Goal: Connect with others: Connect with others

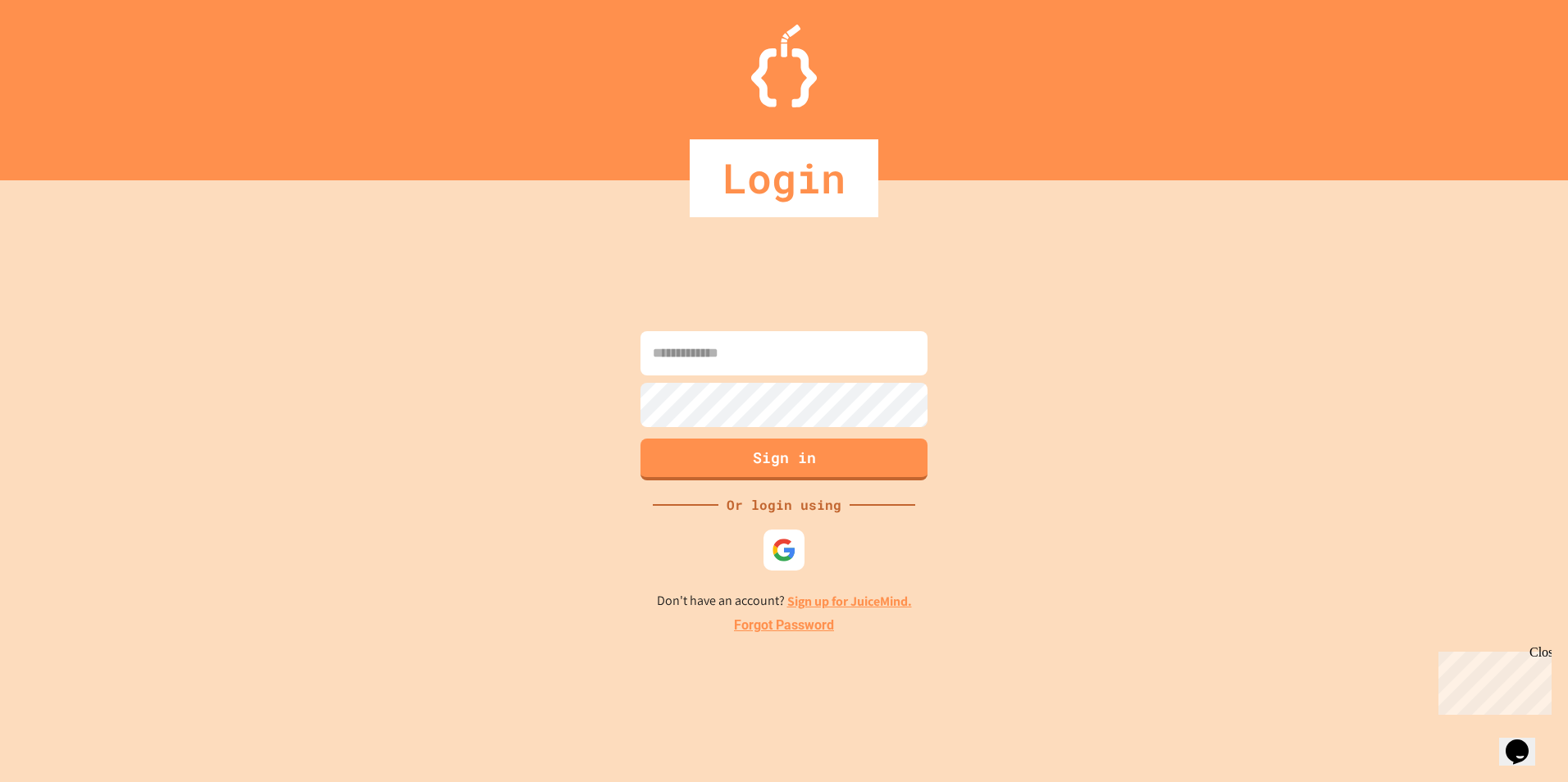
click at [738, 355] on input at bounding box center [784, 353] width 287 height 44
click at [784, 545] on img at bounding box center [784, 550] width 27 height 27
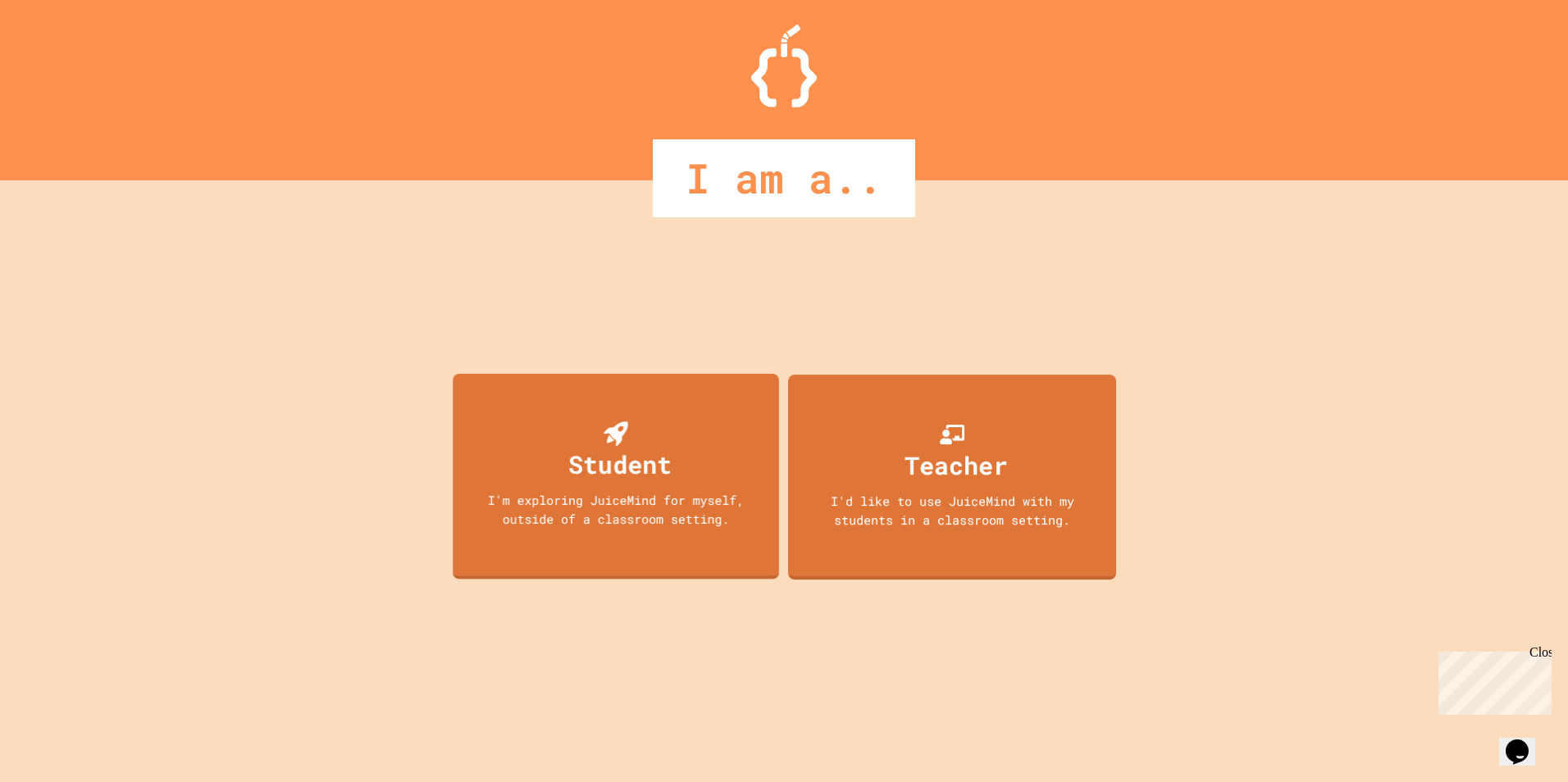
click at [571, 490] on div "Student I'm exploring JuiceMind for myself, outside of a classroom setting." at bounding box center [616, 476] width 326 height 205
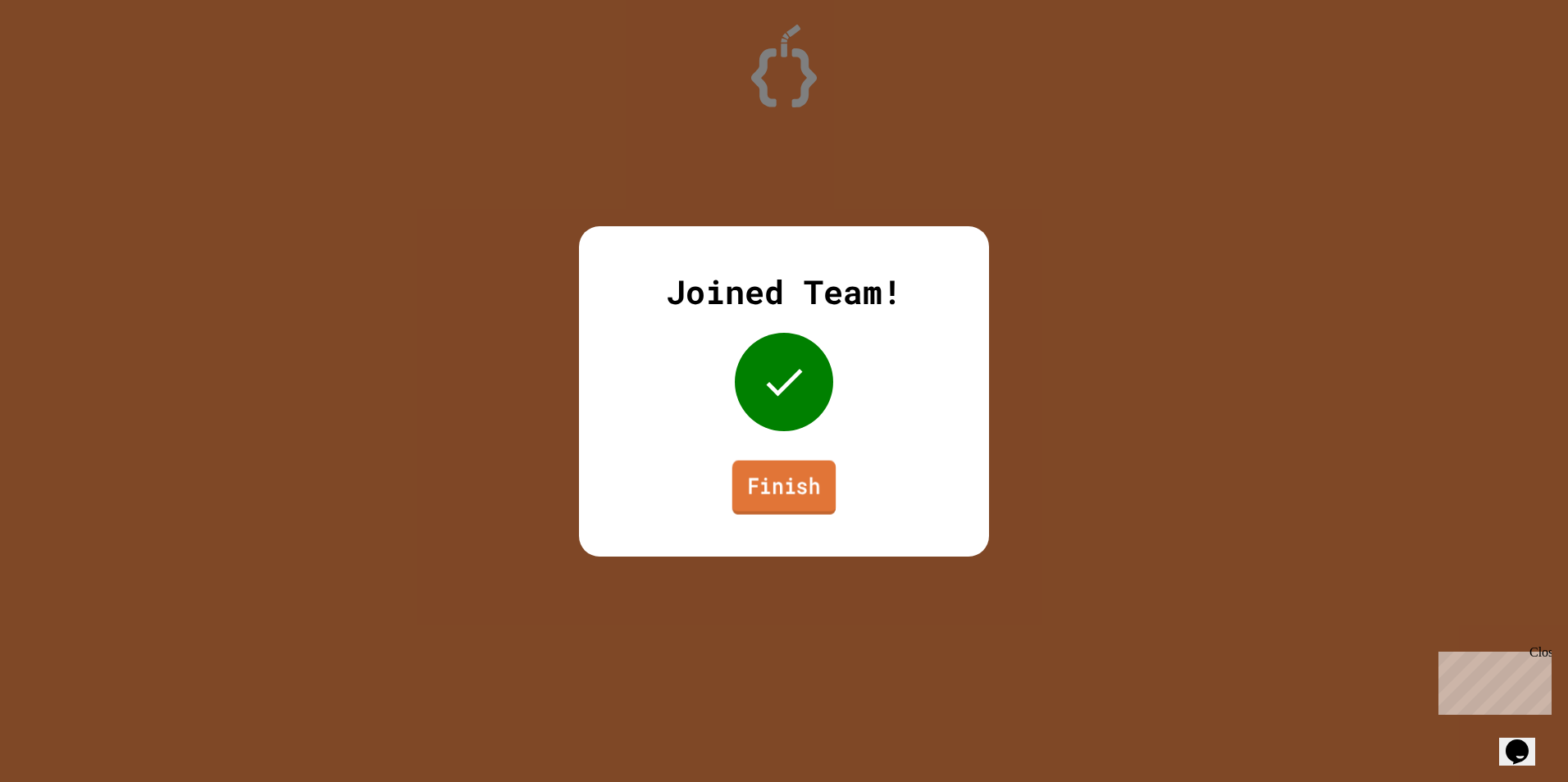
click at [740, 499] on link "Finish" at bounding box center [784, 487] width 104 height 54
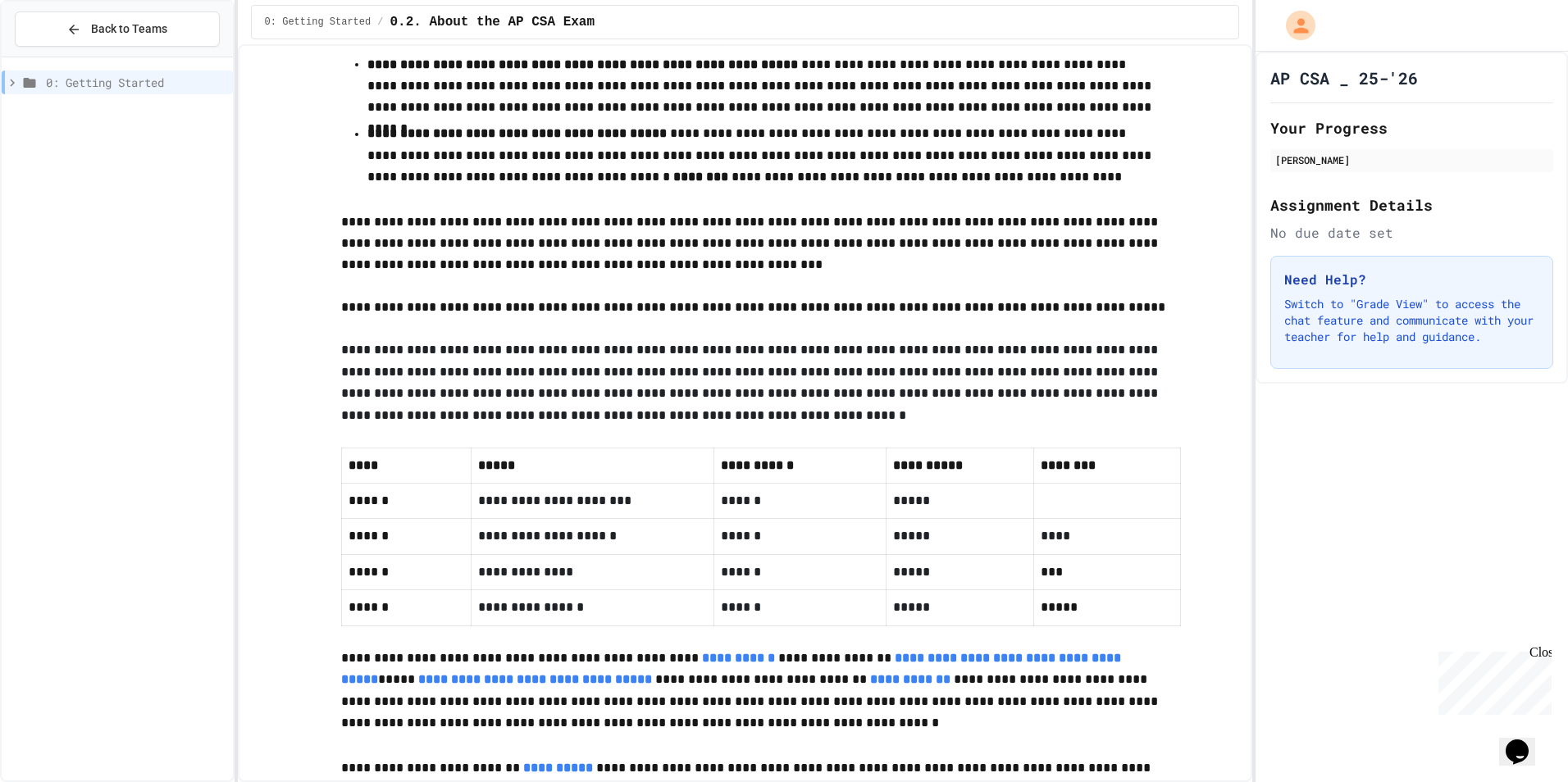
scroll to position [532, 0]
